Goal: Contribute content: Add original content to the website for others to see

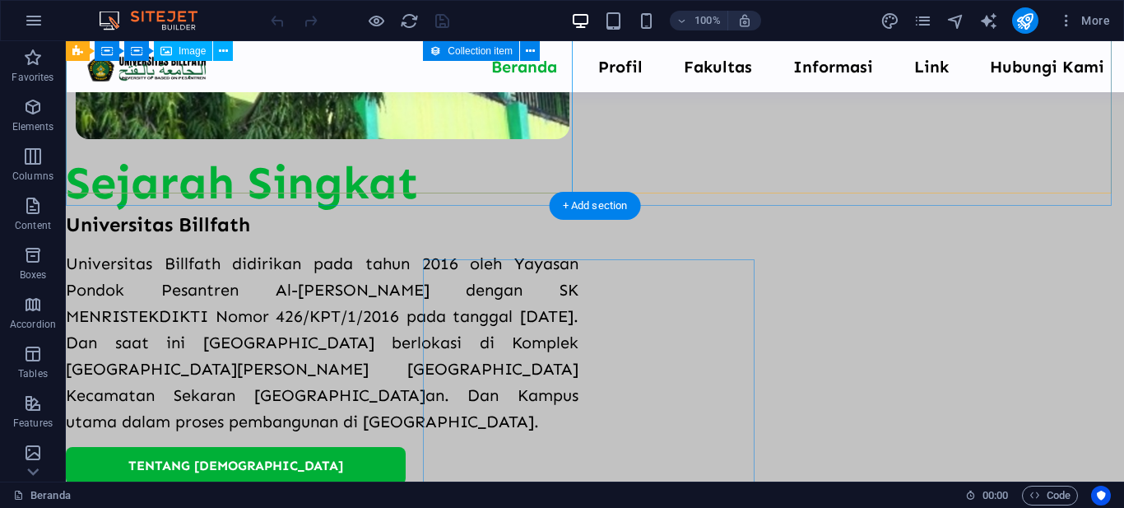
scroll to position [494, 0]
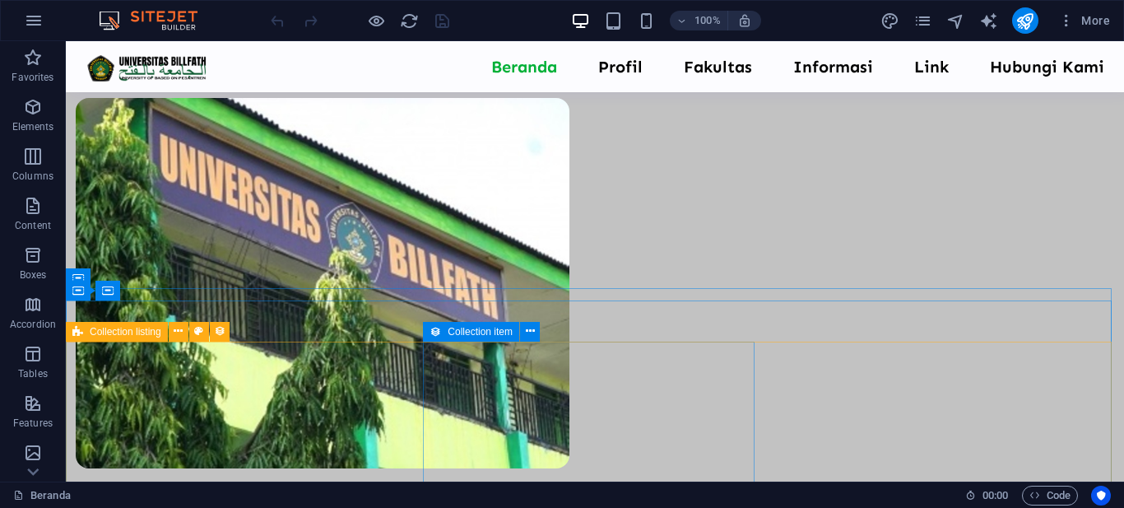
click at [77, 332] on icon at bounding box center [77, 332] width 11 height 20
select select "updatedAt_DESC"
select select "columns.not-featured-article"
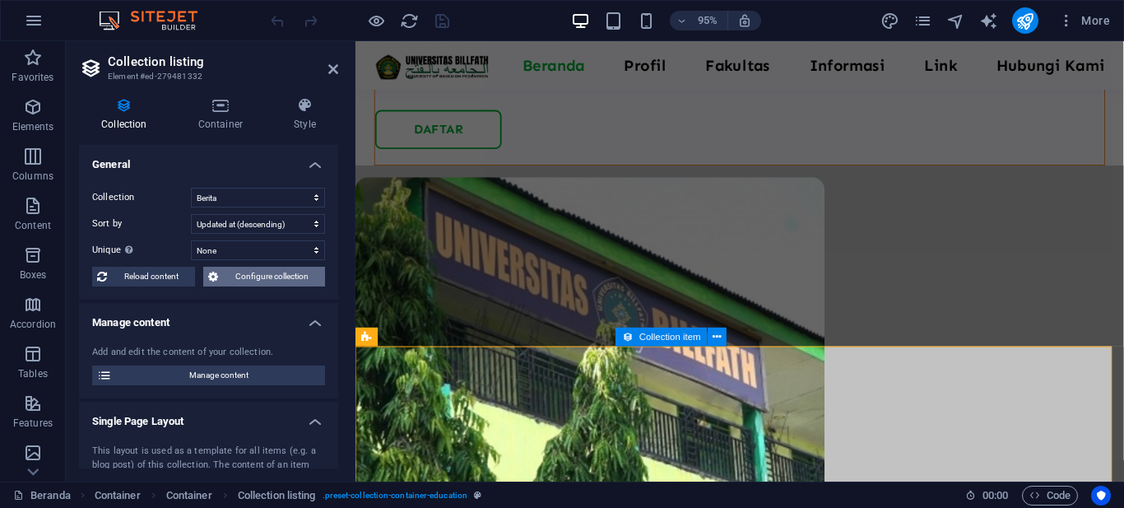
scroll to position [505, 0]
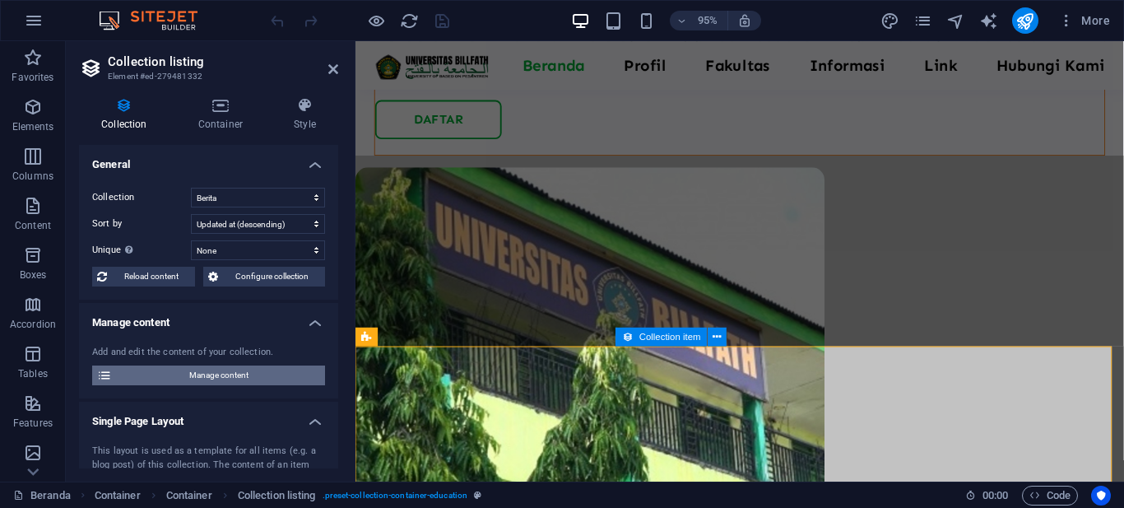
click at [231, 368] on span "Manage content" at bounding box center [218, 375] width 203 height 20
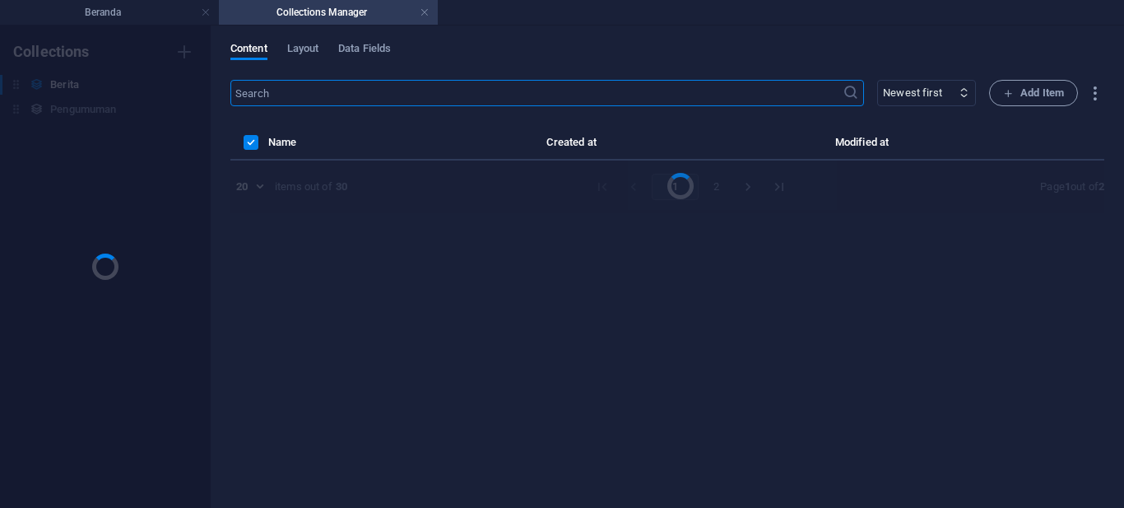
scroll to position [0, 0]
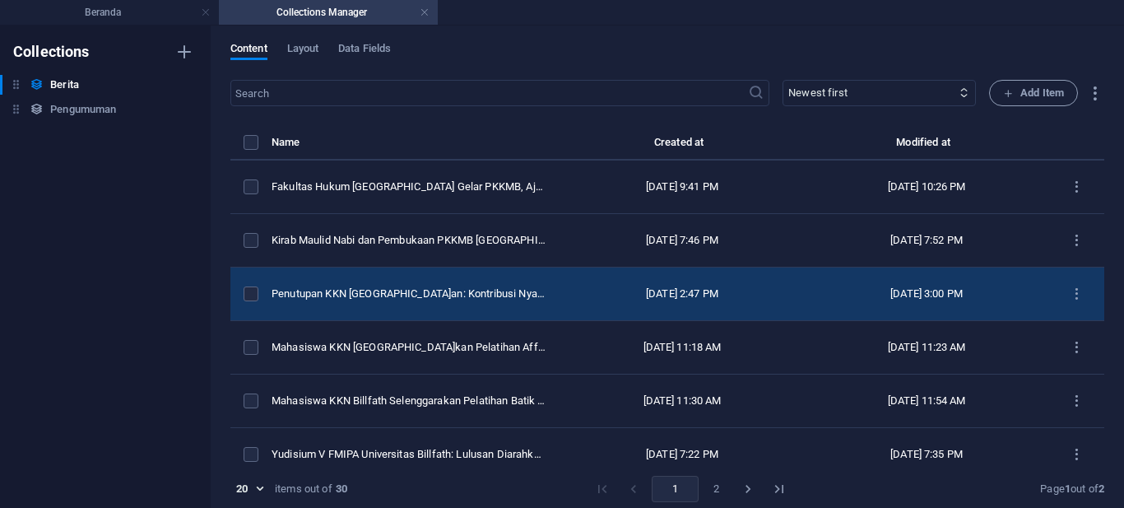
click at [983, 291] on div "[DATE] 3:00 PM" at bounding box center [927, 293] width 218 height 15
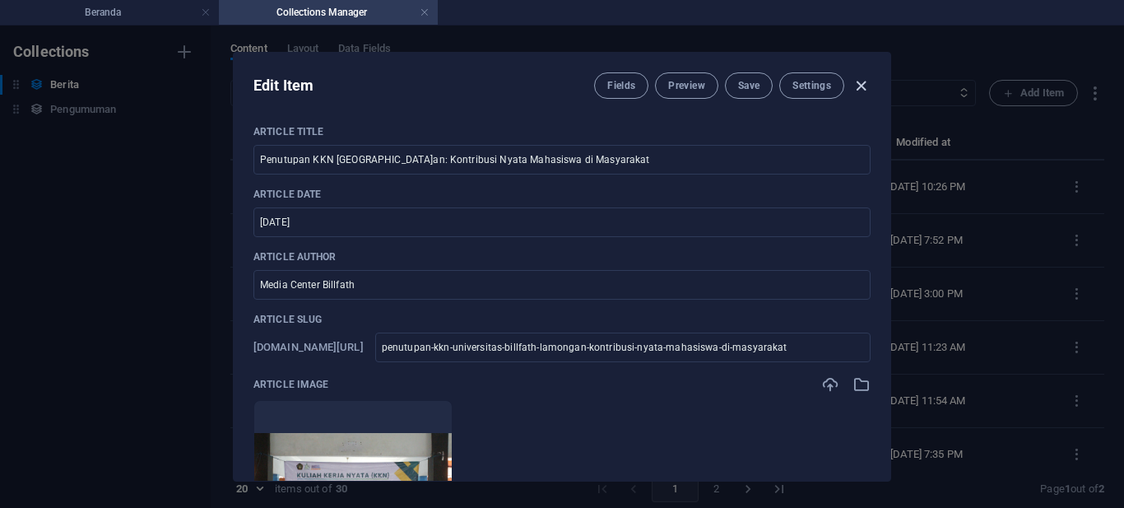
click at [858, 86] on icon "button" at bounding box center [861, 86] width 19 height 19
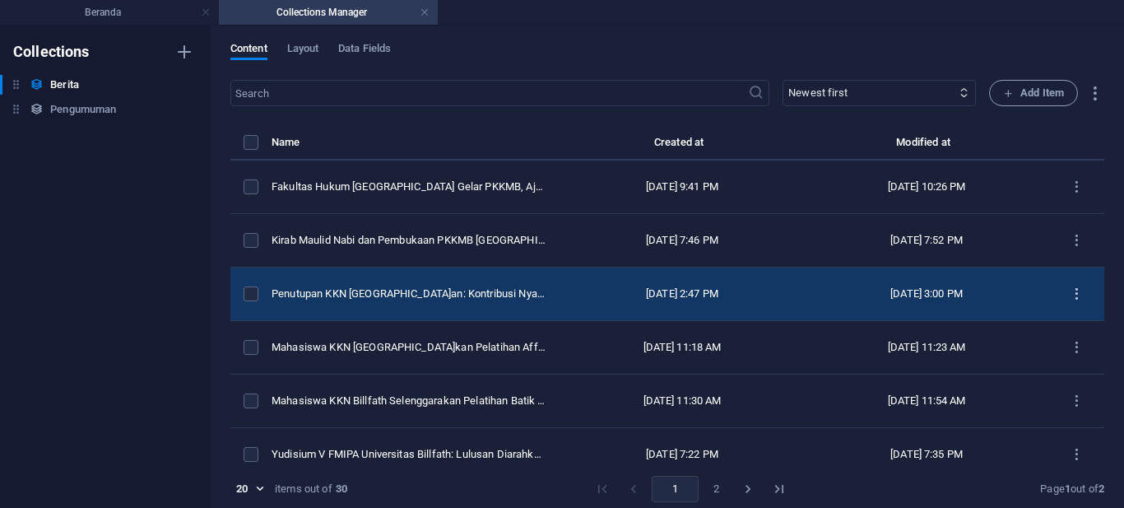
click at [1069, 299] on icon "items list" at bounding box center [1077, 294] width 16 height 16
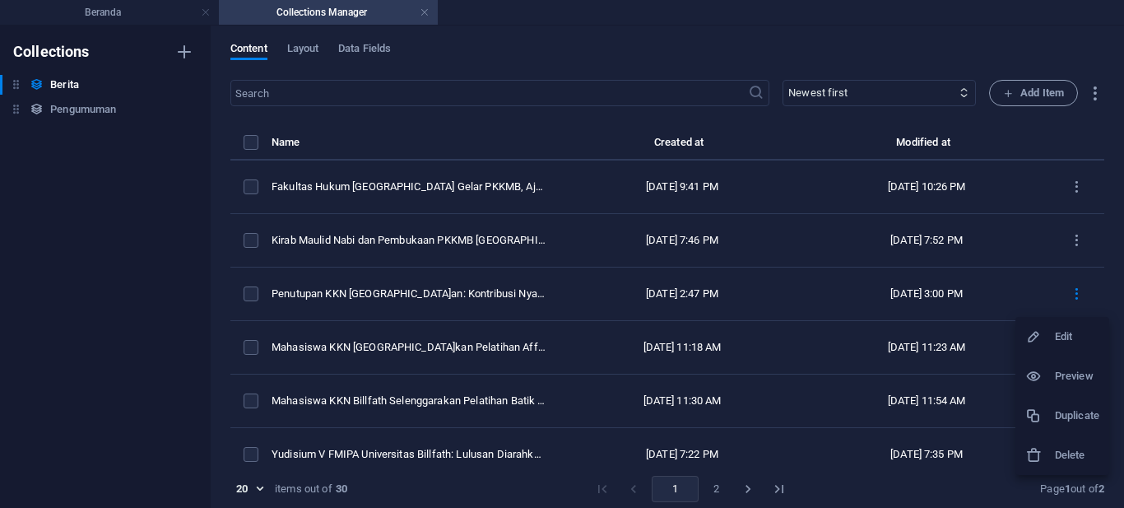
click at [1072, 410] on h6 "Duplicate" at bounding box center [1077, 416] width 44 height 20
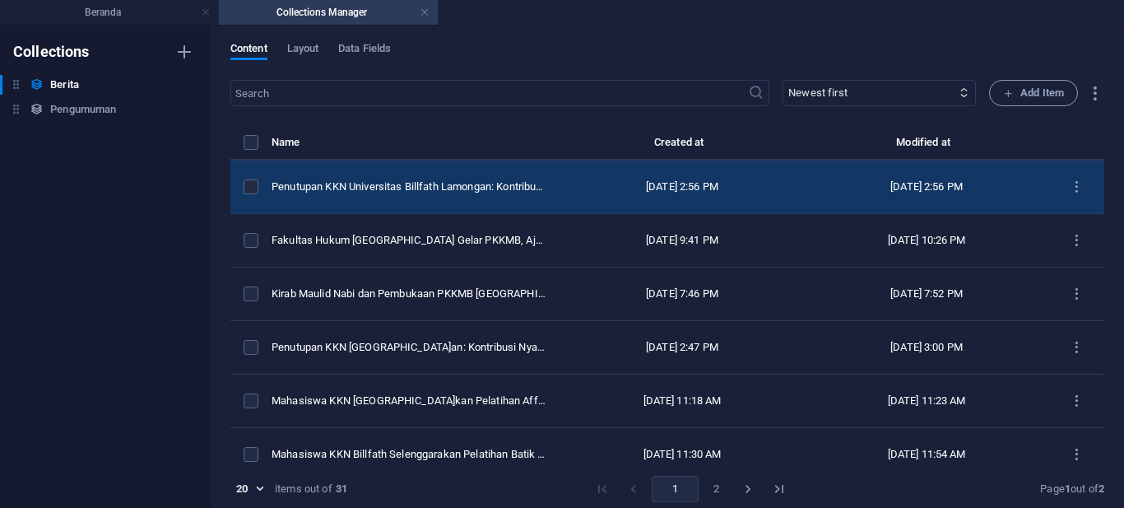
click at [491, 198] on td "Penutupan KKN Universitas Billfath Lamongan: Kontribusi Nyata Mahasiswa di Masy…" at bounding box center [416, 188] width 289 height 54
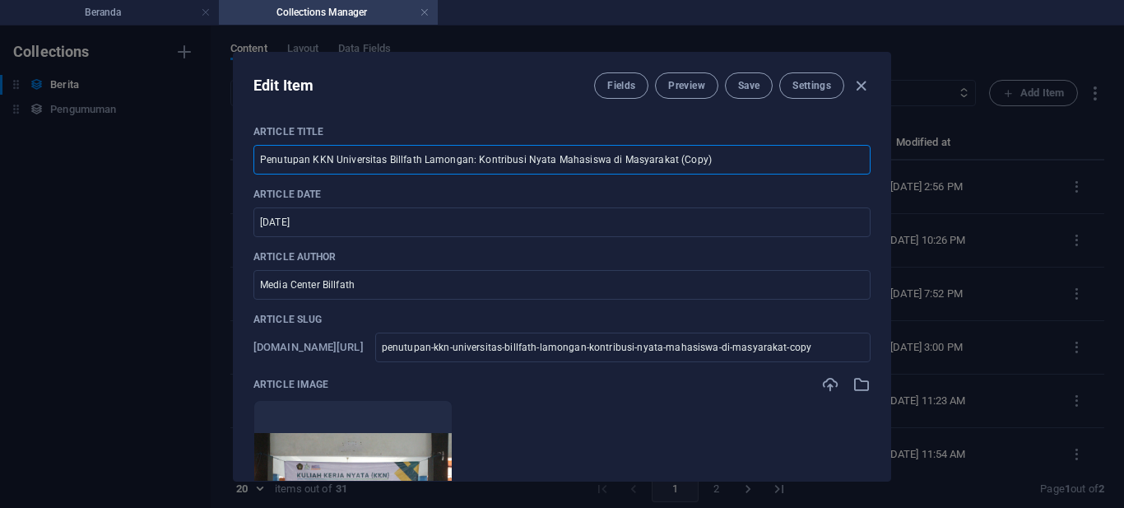
click at [331, 149] on input "Penutupan KKN Universitas Billfath Lamongan: Kontribusi Nyata Mahasiswa di Masy…" at bounding box center [562, 160] width 617 height 30
paste input "Kolaborasi antara [GEOGRAPHIC_DATA] ([GEOGRAPHIC_DATA]) [GEOGRAPHIC_DATA] dan […"
type input "Kolaborasi antara [GEOGRAPHIC_DATA] ([GEOGRAPHIC_DATA]) [GEOGRAPHIC_DATA] dan […"
type input "kolaborasi-antara-universitas-brawijaya-[GEOGRAPHIC_DATA]-[GEOGRAPHIC_DATA]-dan…"
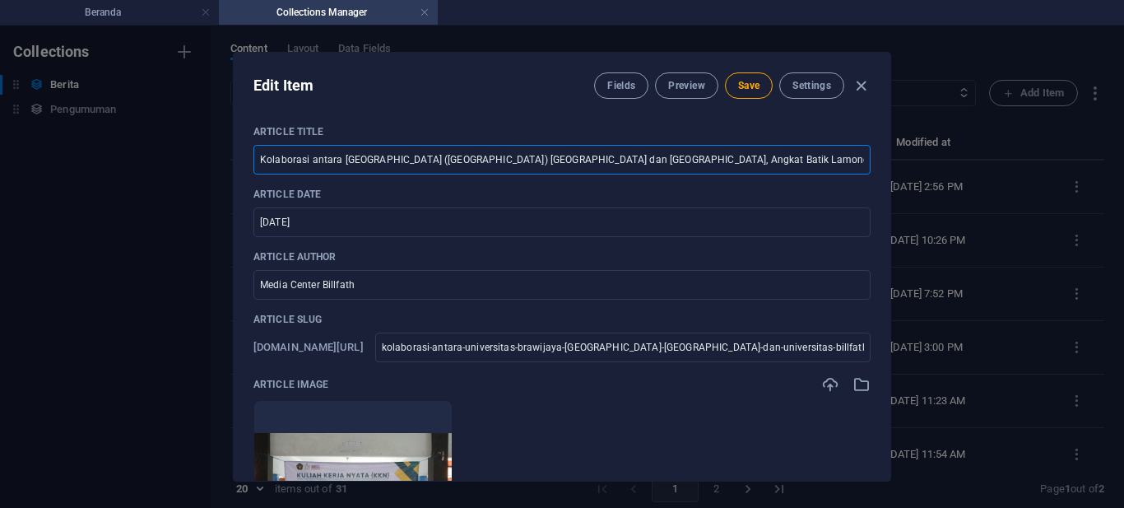
scroll to position [0, 16]
type input "Kolaborasi antara [GEOGRAPHIC_DATA] ([GEOGRAPHIC_DATA]) [GEOGRAPHIC_DATA] dan […"
click at [355, 220] on input "[DATE]" at bounding box center [562, 222] width 617 height 30
paste input "5 Okto"
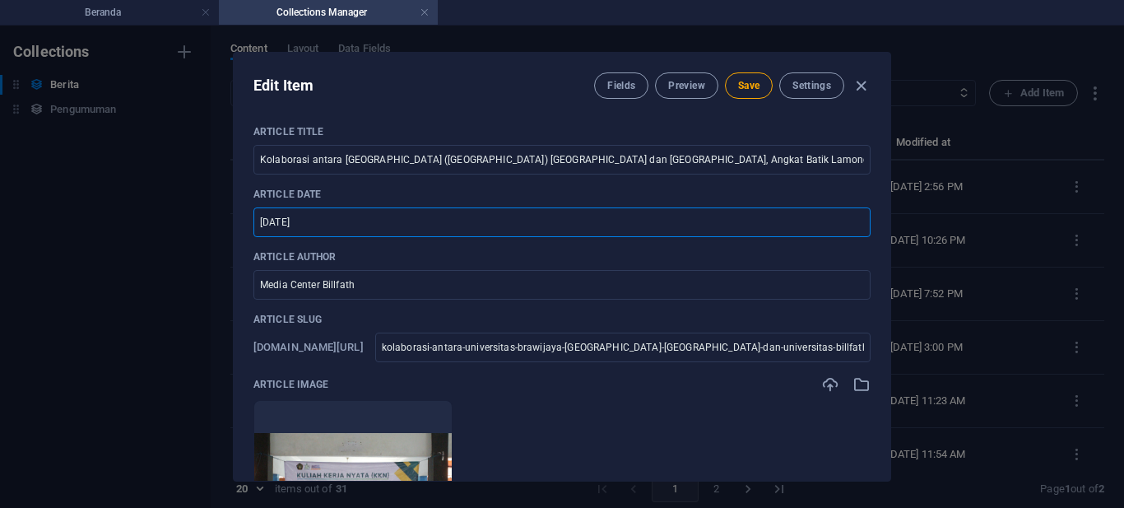
click at [257, 220] on input "[DATE]" at bounding box center [562, 222] width 617 height 30
type input "[DATE]"
click at [420, 295] on input "Media Center Billfath" at bounding box center [562, 285] width 617 height 30
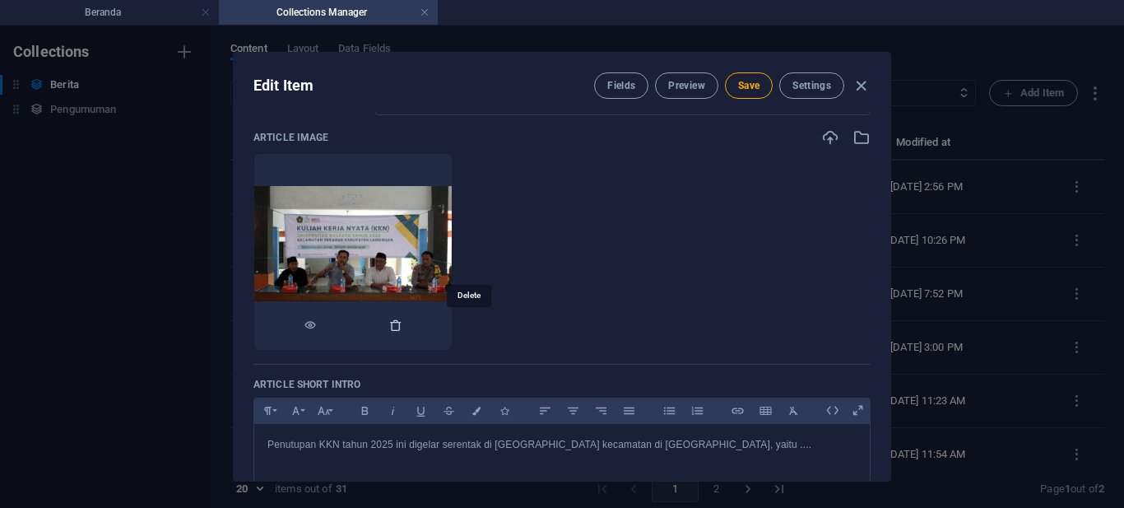
click at [402, 322] on icon "button" at bounding box center [395, 325] width 13 height 13
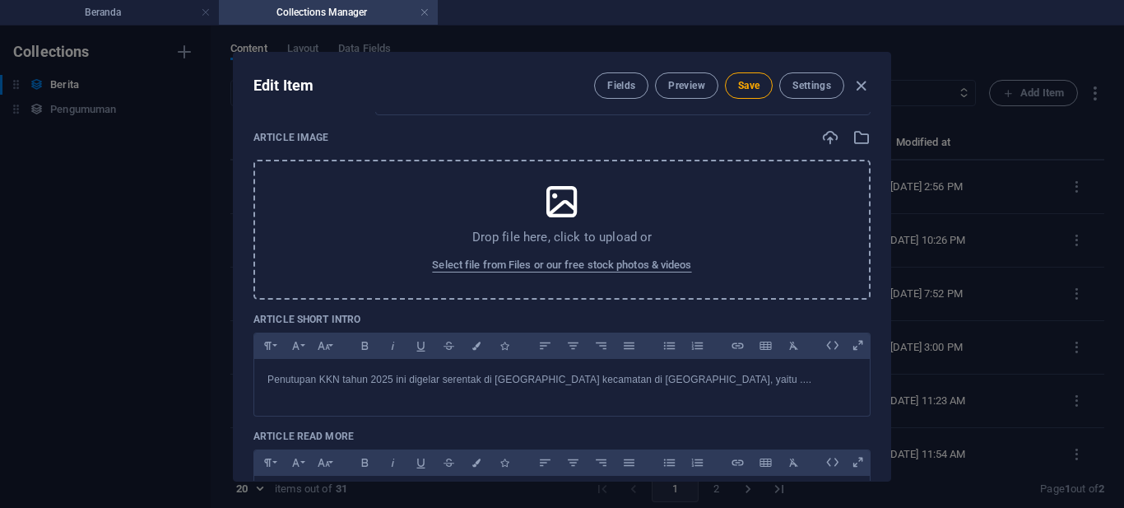
click at [554, 210] on icon at bounding box center [562, 201] width 41 height 41
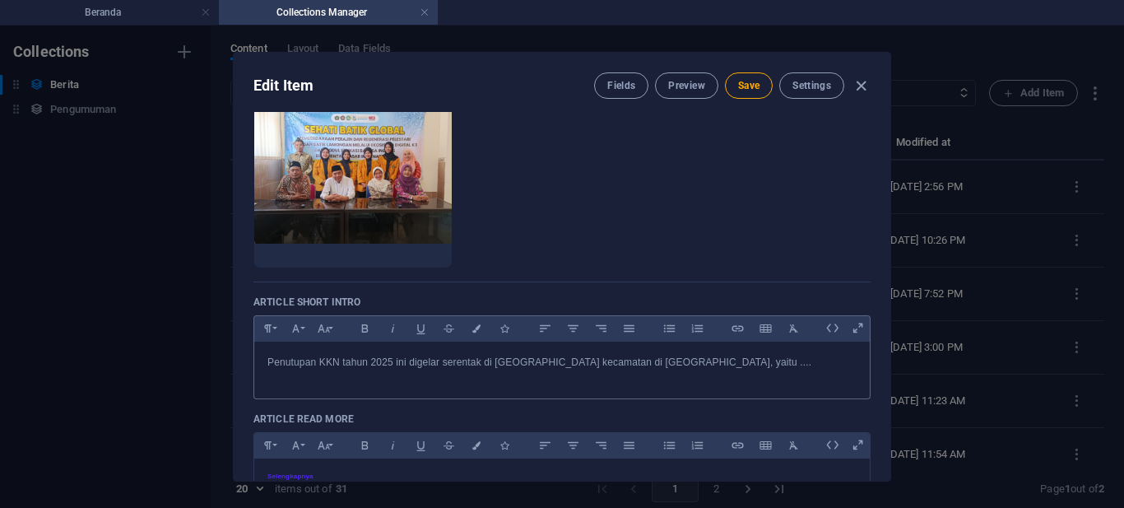
click at [381, 375] on div "Penutupan KKN tahun 2025 ini digelar serentak di [GEOGRAPHIC_DATA] kecamatan di…" at bounding box center [562, 366] width 616 height 49
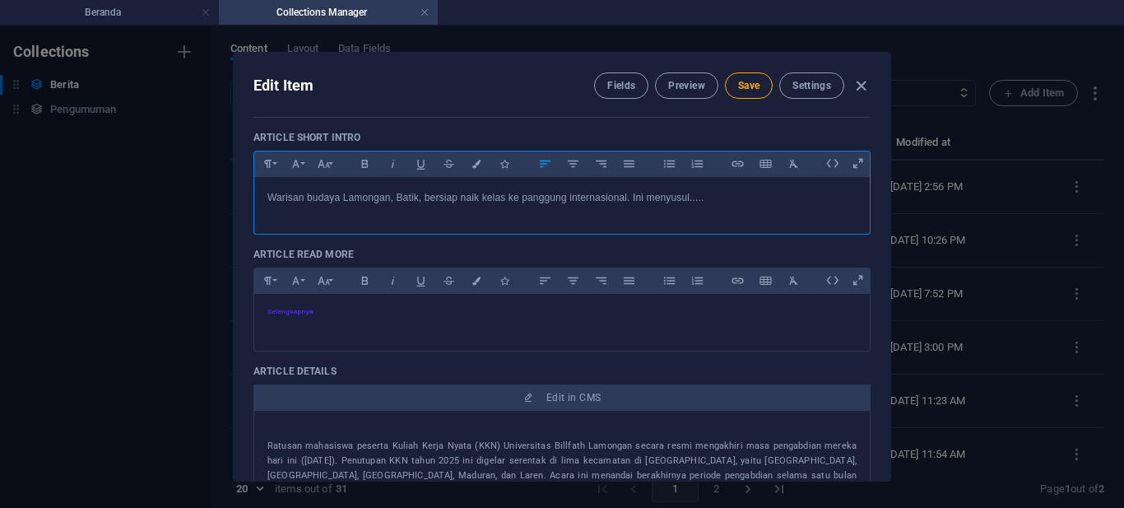
scroll to position [576, 0]
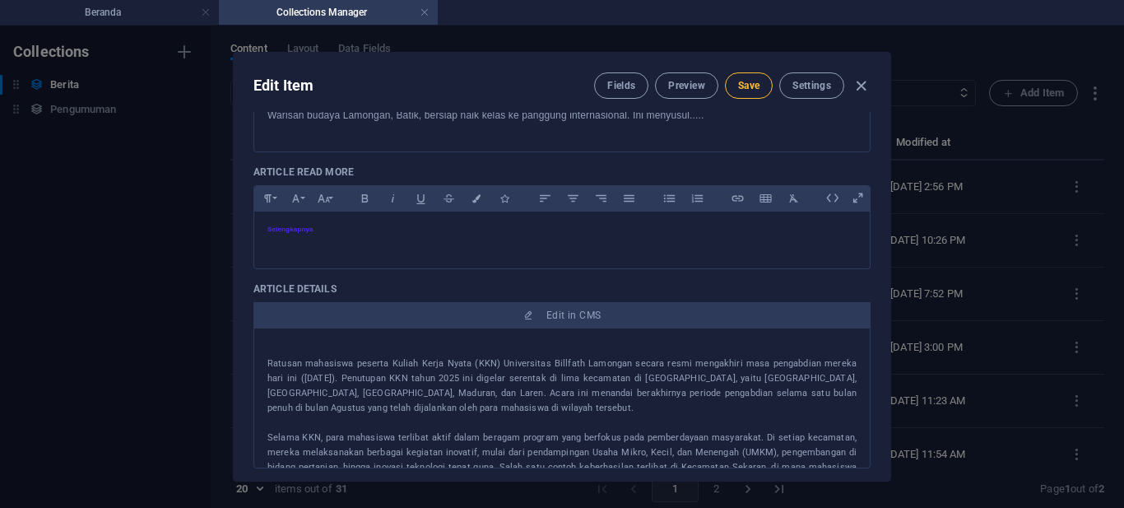
click at [754, 88] on span "Save" at bounding box center [748, 85] width 21 height 13
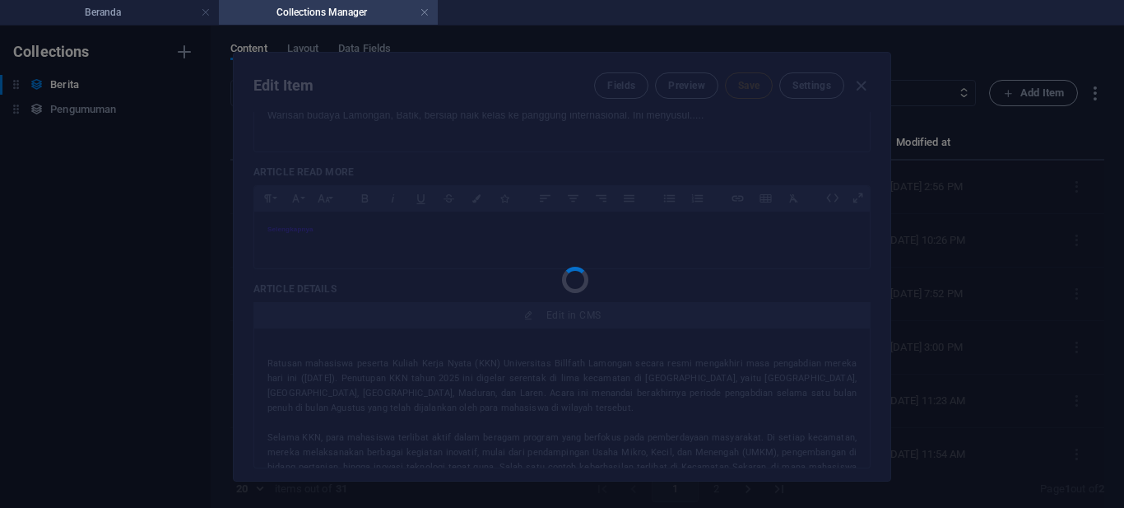
type input "kolaborasi-antara-universitas-brawijaya-[GEOGRAPHIC_DATA]-[GEOGRAPHIC_DATA]-dan…"
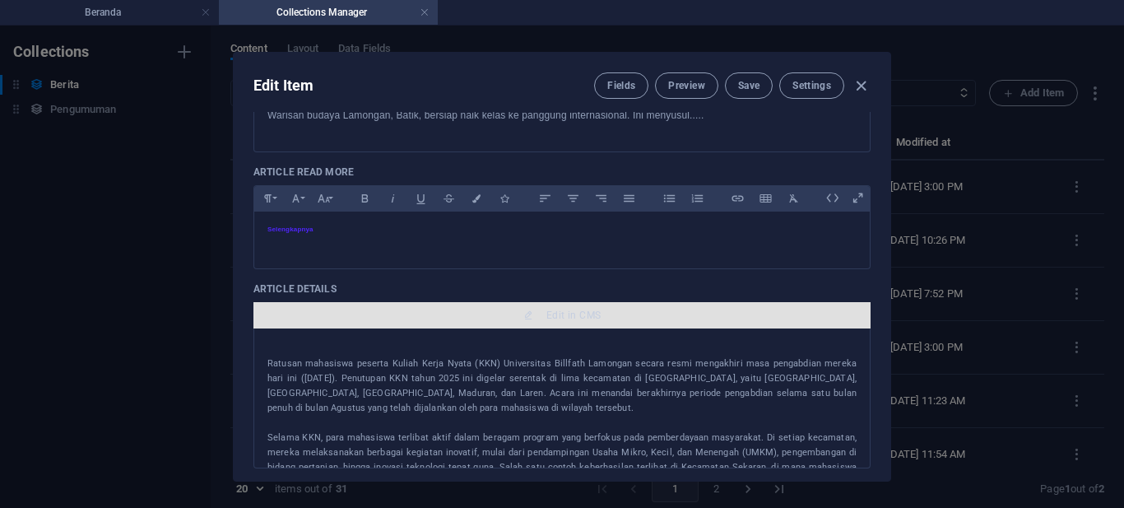
click at [576, 316] on span "Edit in CMS" at bounding box center [574, 315] width 54 height 13
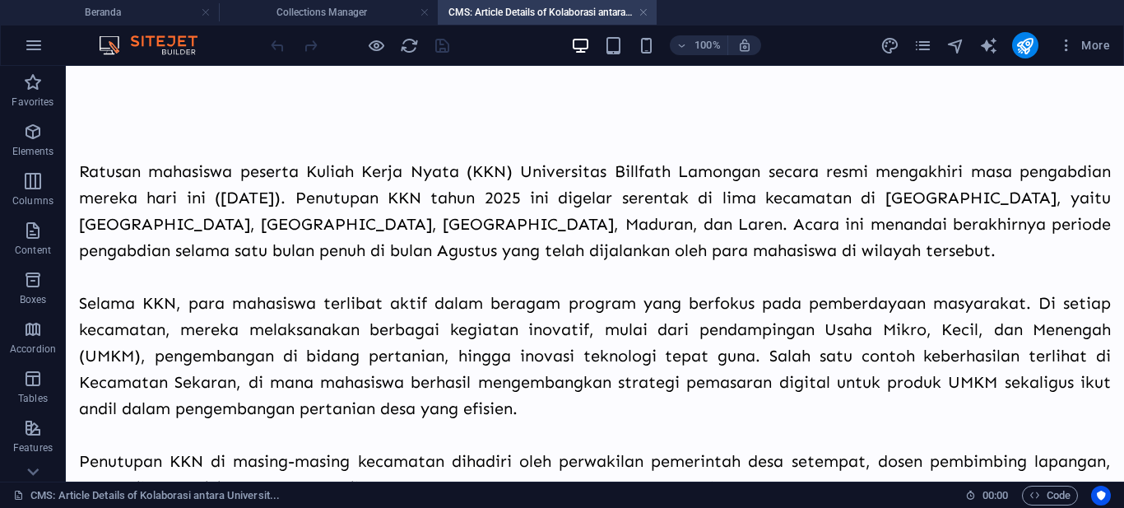
scroll to position [0, 0]
click at [348, 221] on div "Ratusan mahasiswa peserta Kuliah Kerja Nyata (KKN) Universitas Billfath Lamonga…" at bounding box center [595, 514] width 1032 height 764
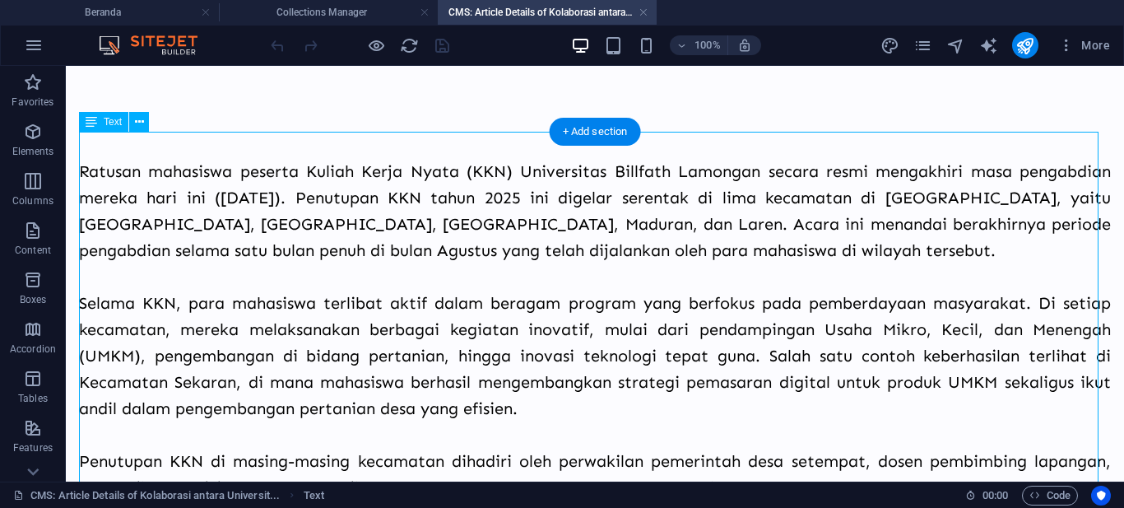
click at [348, 221] on div "Ratusan mahasiswa peserta Kuliah Kerja Nyata (KKN) Universitas Billfath Lamonga…" at bounding box center [595, 514] width 1032 height 764
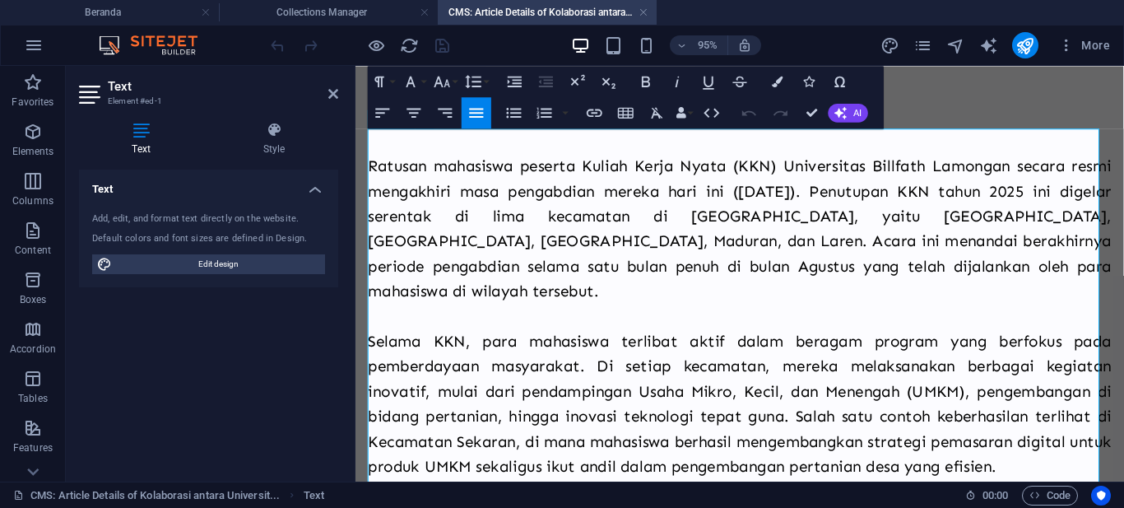
click at [465, 240] on p "Ratusan mahasiswa peserta Kuliah Kerja Nyata (KKN) Universitas Billfath Lamonga…" at bounding box center [760, 237] width 783 height 158
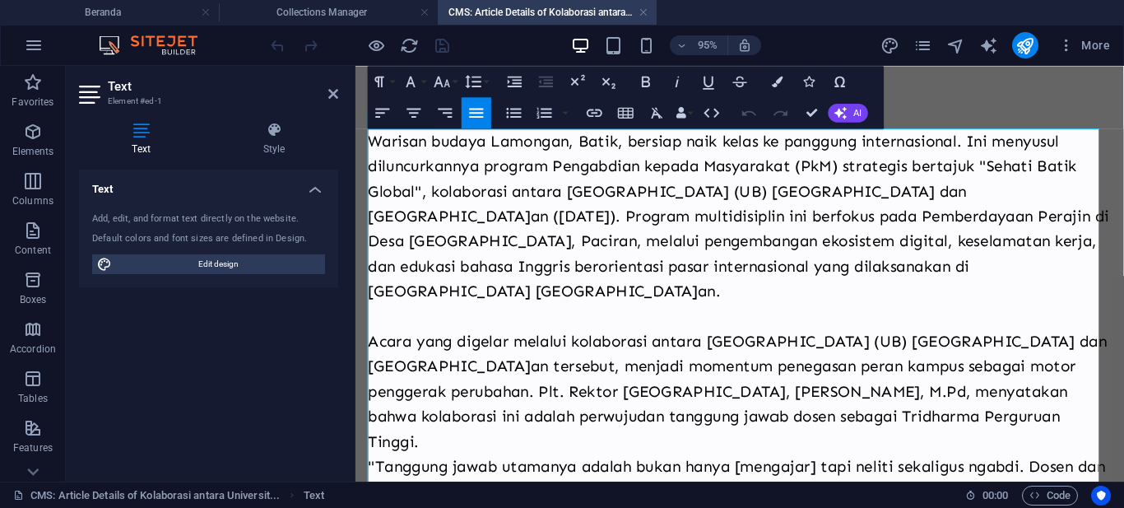
scroll to position [65380, 0]
click at [370, 144] on p "Warisan budaya Lamongan, Batik, bersiap naik kelas ke panggung internasional. I…" at bounding box center [760, 224] width 783 height 184
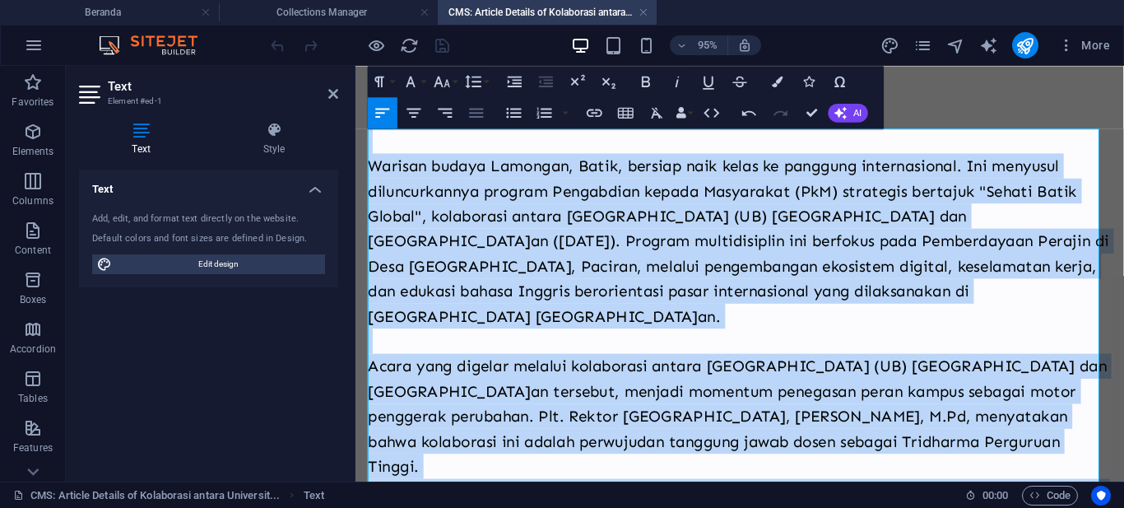
click at [483, 112] on icon "button" at bounding box center [477, 113] width 19 height 19
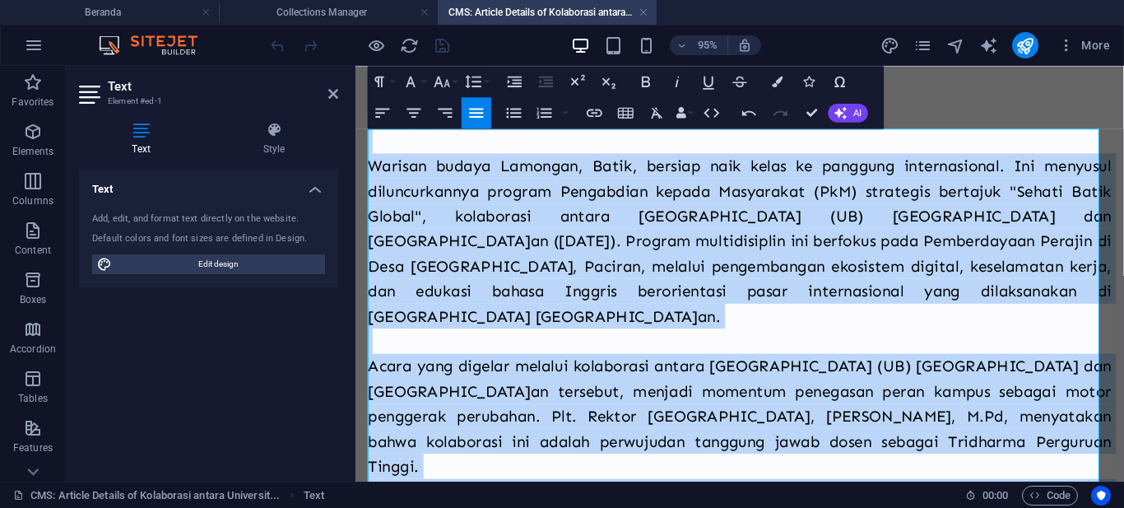
click at [557, 240] on p "Warisan budaya Lamongan, Batik, bersiap naik kelas ke panggung internasional. I…" at bounding box center [760, 250] width 783 height 184
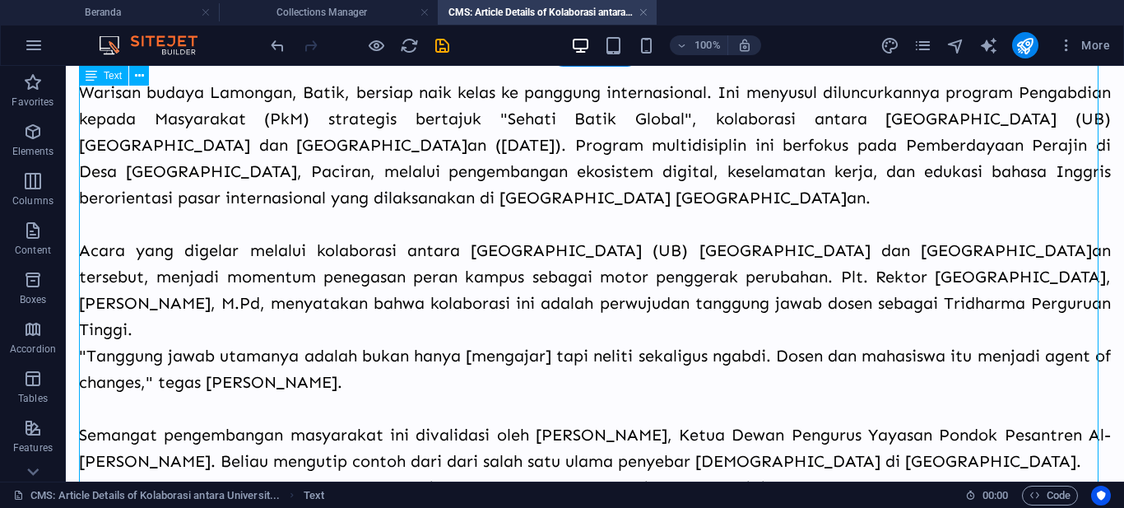
scroll to position [0, 0]
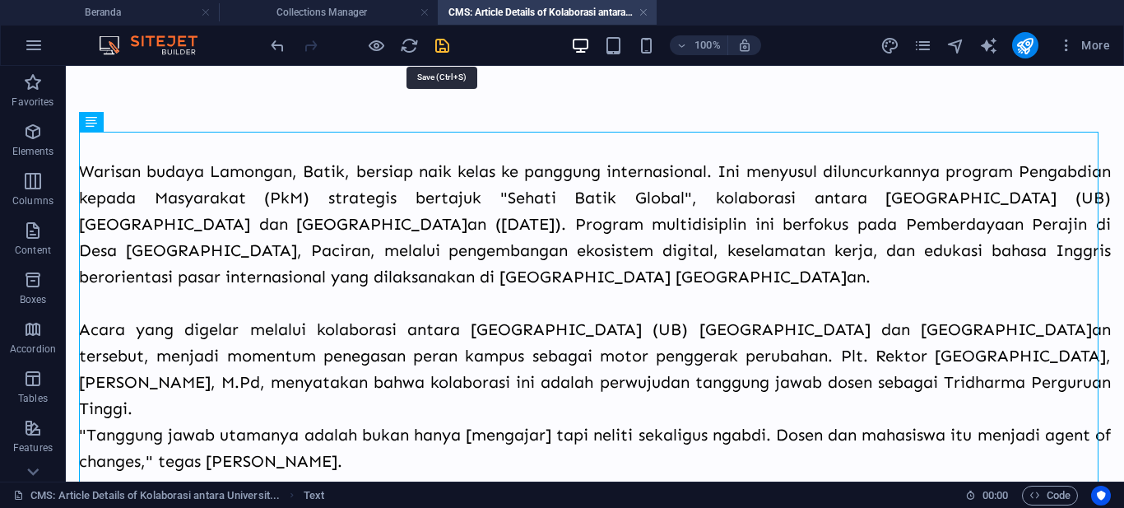
click at [442, 45] on icon "save" at bounding box center [442, 45] width 19 height 19
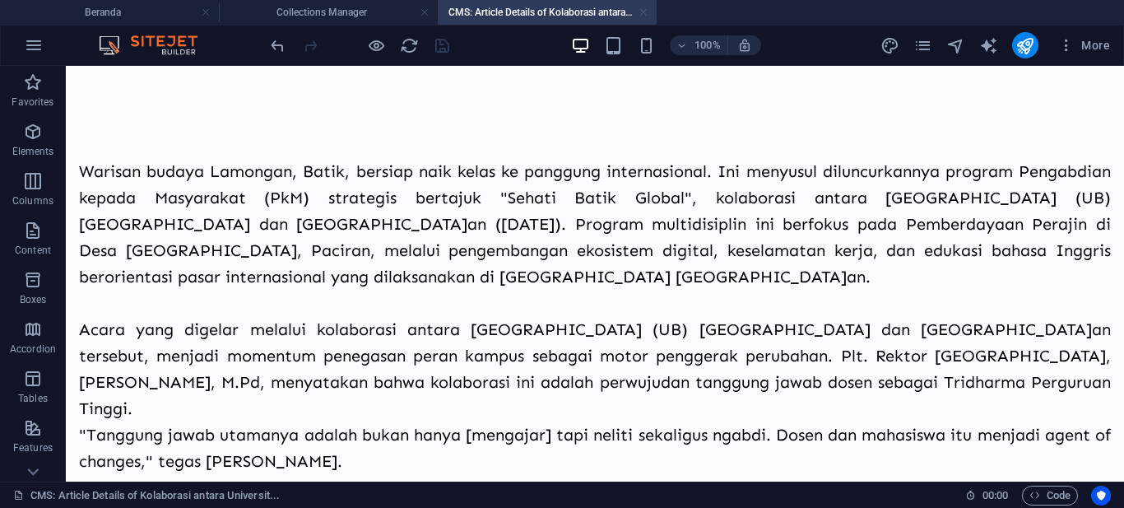
click at [641, 13] on link at bounding box center [644, 13] width 10 height 16
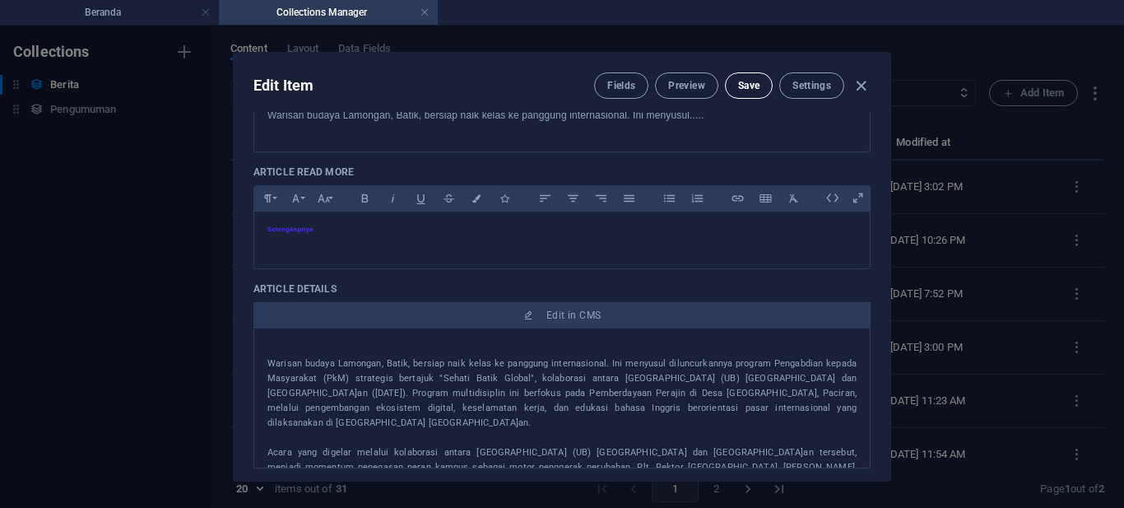
click at [745, 91] on span "Save" at bounding box center [748, 85] width 21 height 13
click at [856, 87] on icon "button" at bounding box center [861, 86] width 19 height 19
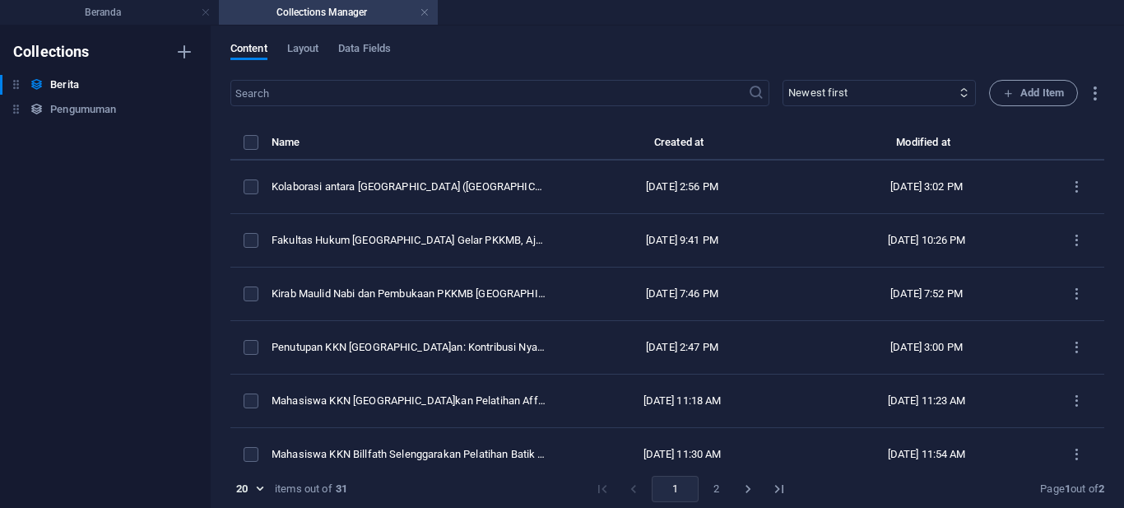
checkbox input "false"
type input "kolaborasi-antara-universitas-brawijaya-[GEOGRAPHIC_DATA]-[GEOGRAPHIC_DATA]-dan…"
click at [427, 11] on link at bounding box center [425, 13] width 10 height 16
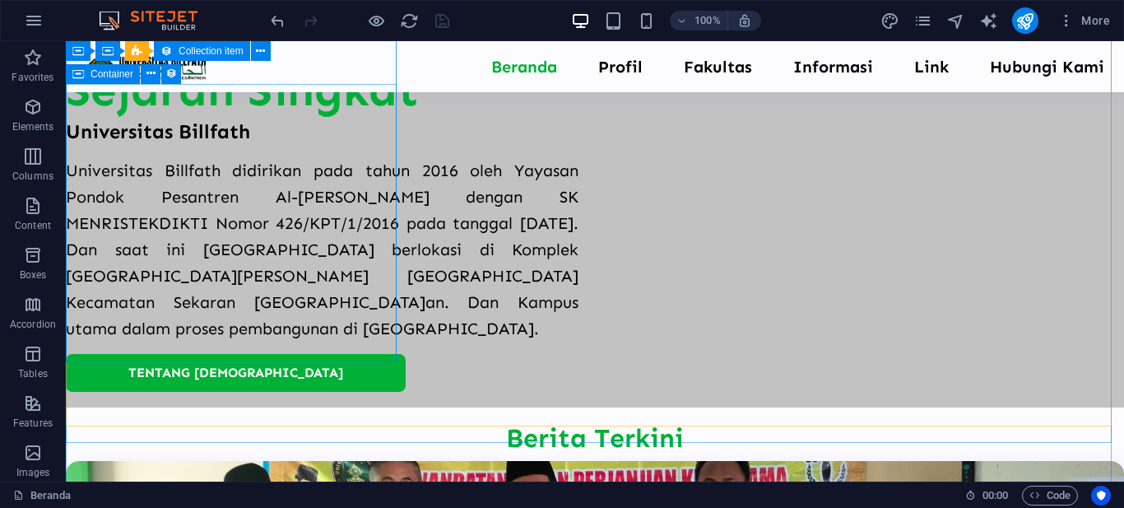
scroll to position [669, 0]
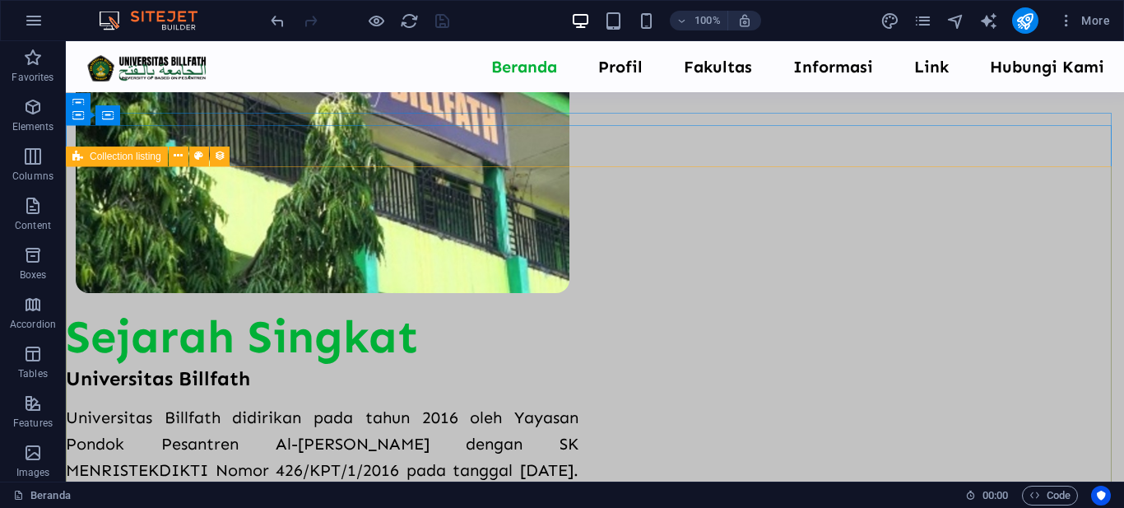
click at [84, 157] on div "Collection listing" at bounding box center [117, 157] width 102 height 20
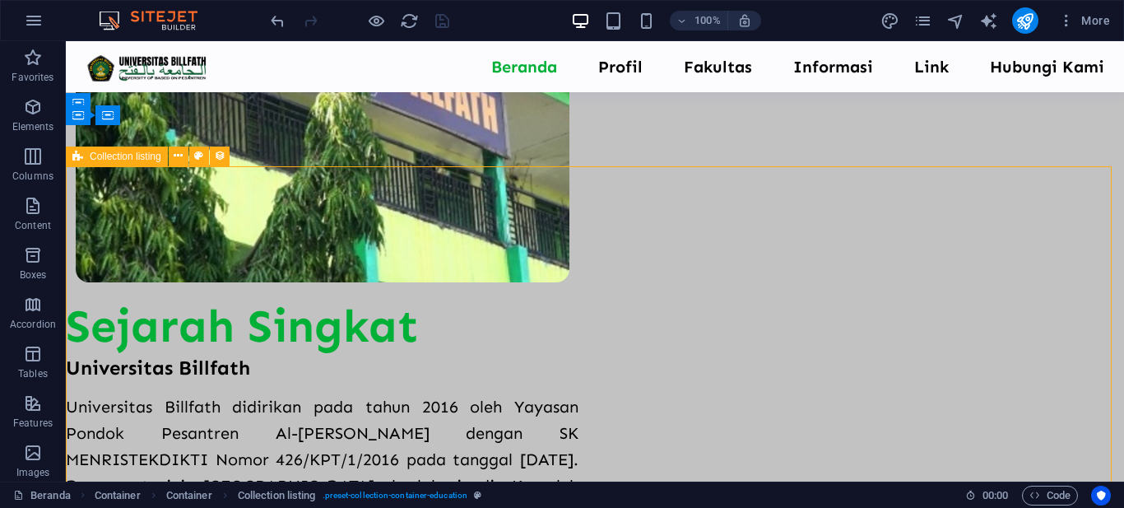
select select "updatedAt_DESC"
select select "columns.not-featured-article"
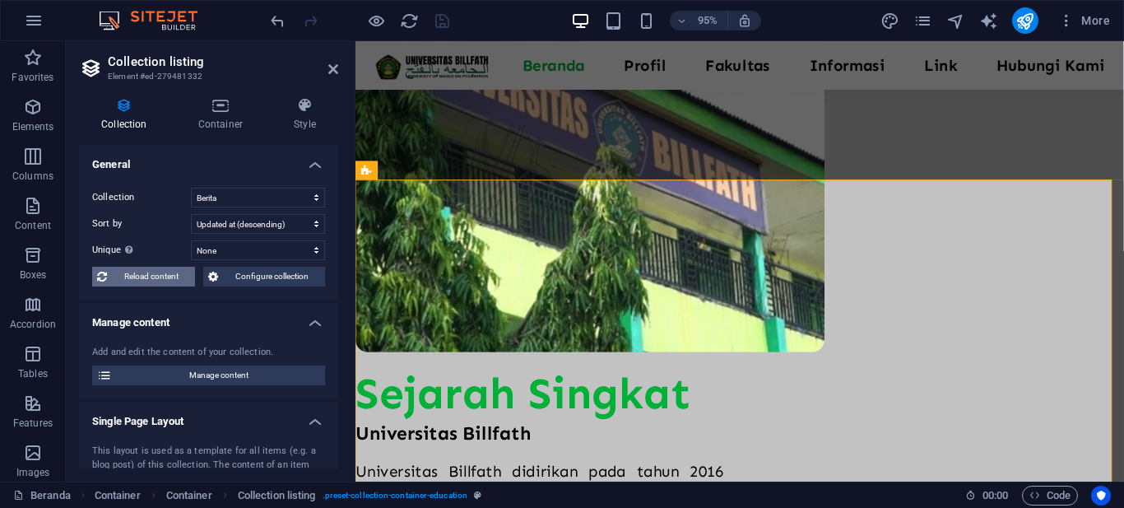
click at [155, 277] on span "Reload content" at bounding box center [151, 277] width 78 height 20
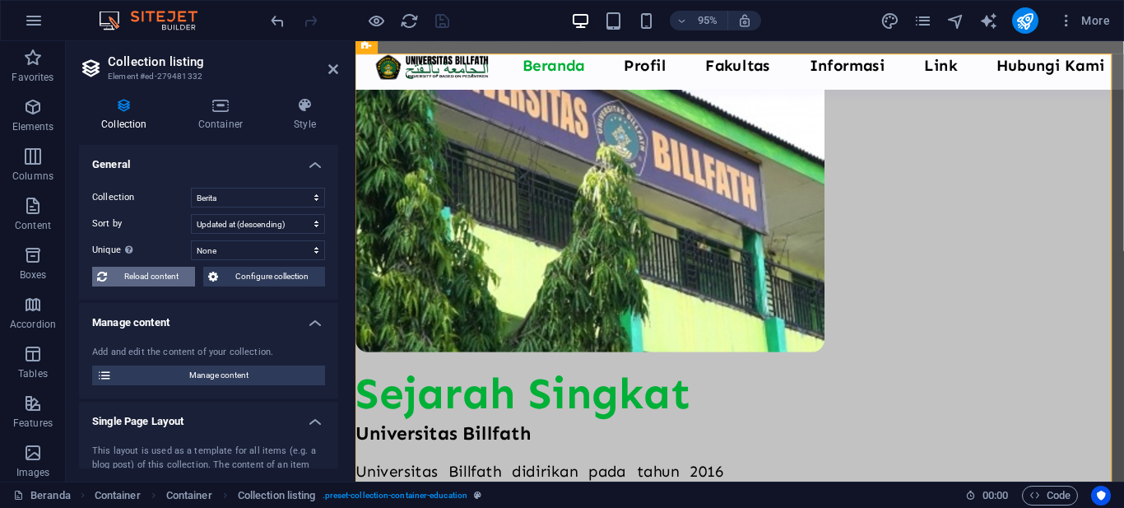
scroll to position [812, 0]
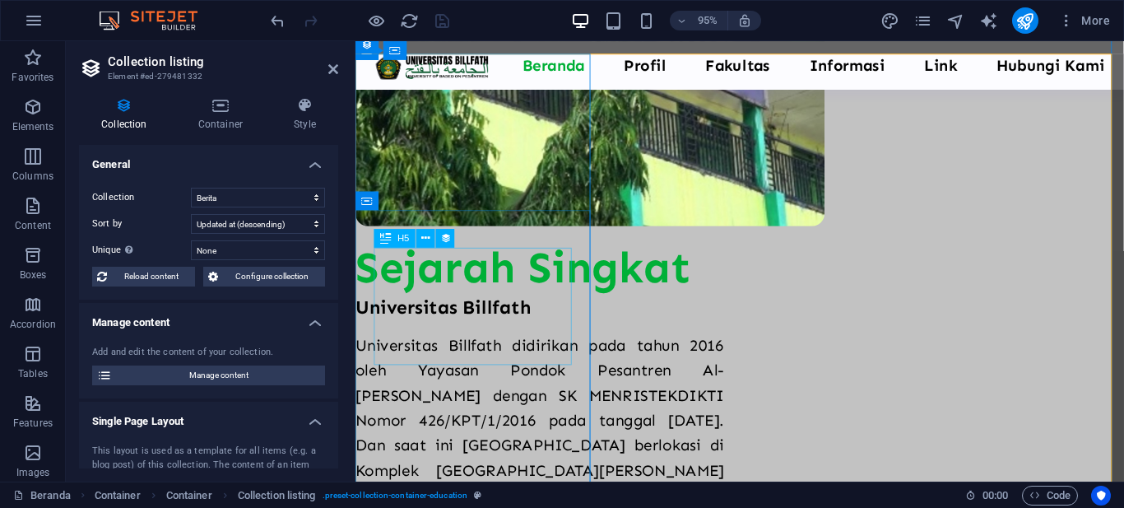
select select "updatedAt_DESC"
select select "columns.not-featured-article"
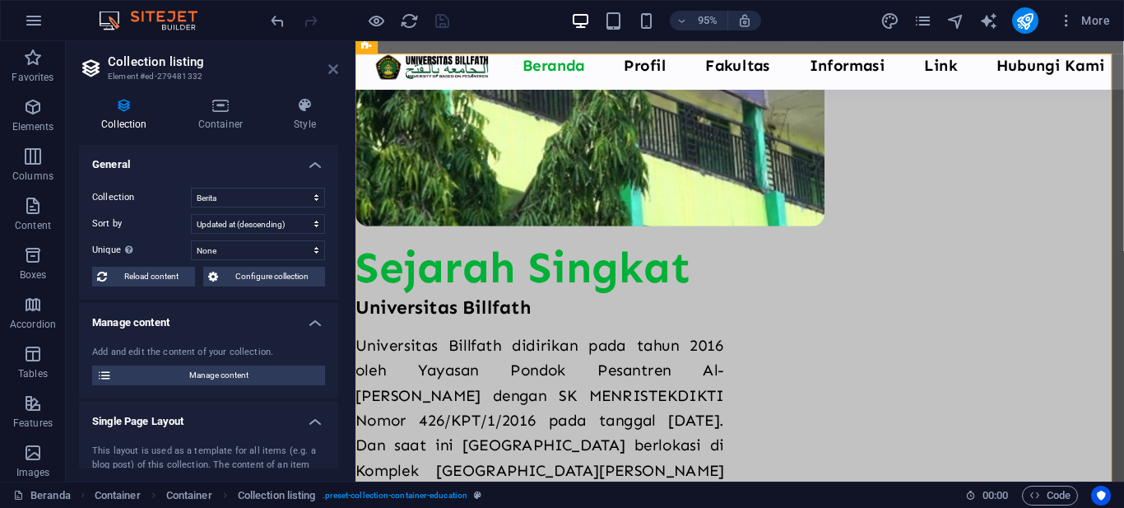
click at [332, 73] on icon at bounding box center [333, 69] width 10 height 13
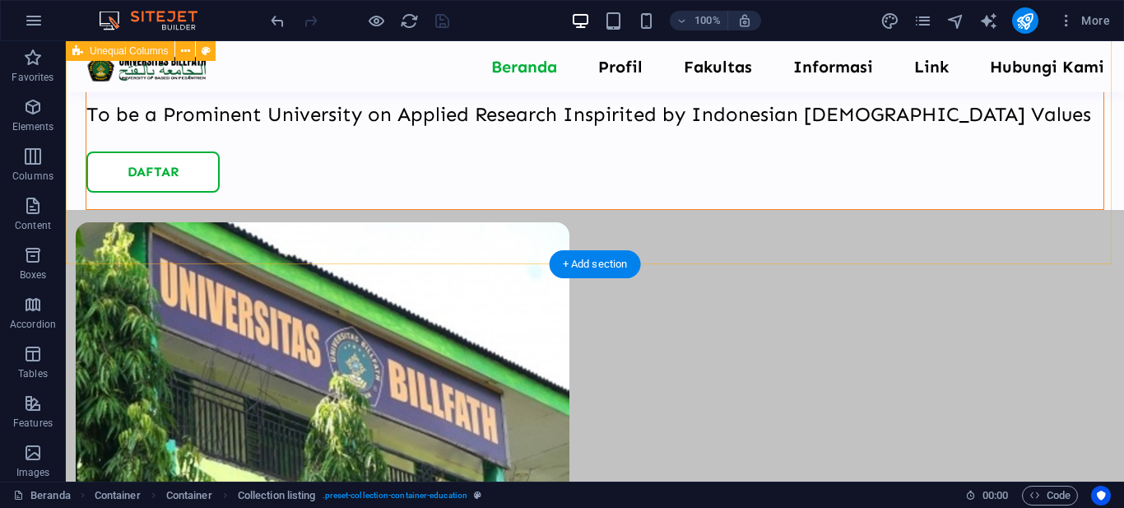
scroll to position [40, 0]
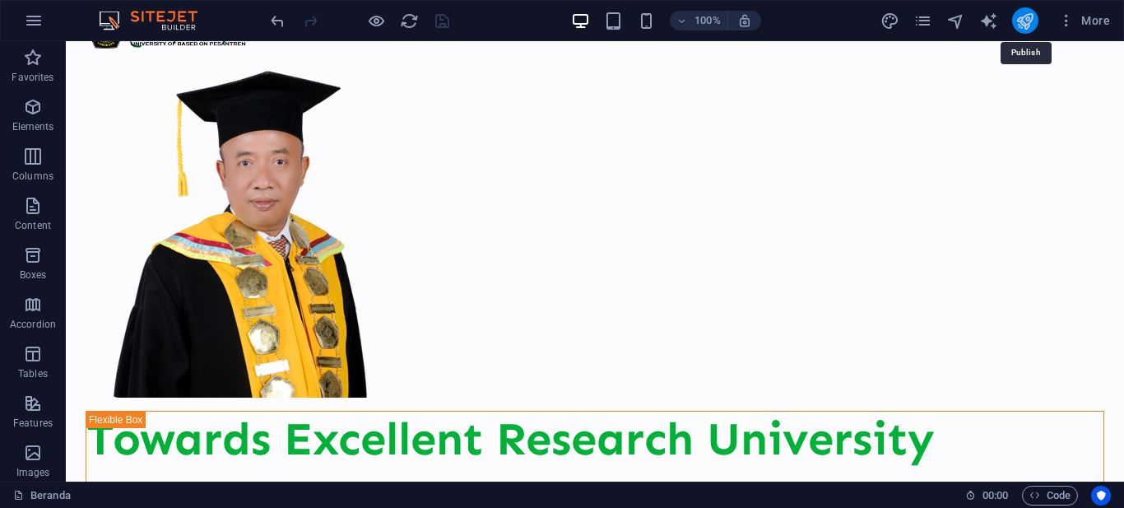
click at [1028, 24] on icon "publish" at bounding box center [1025, 21] width 19 height 19
